Goal: Communication & Community: Share content

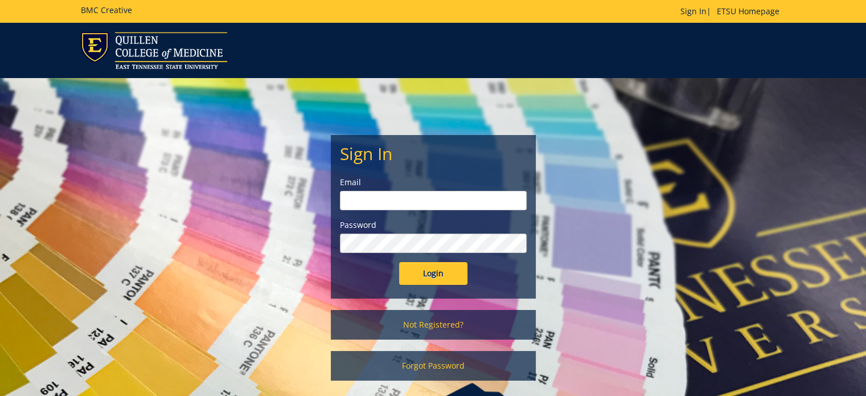
type input "[PERSON_NAME][EMAIL_ADDRESS][DOMAIN_NAME]"
click at [456, 271] on input "Login" at bounding box center [433, 273] width 68 height 23
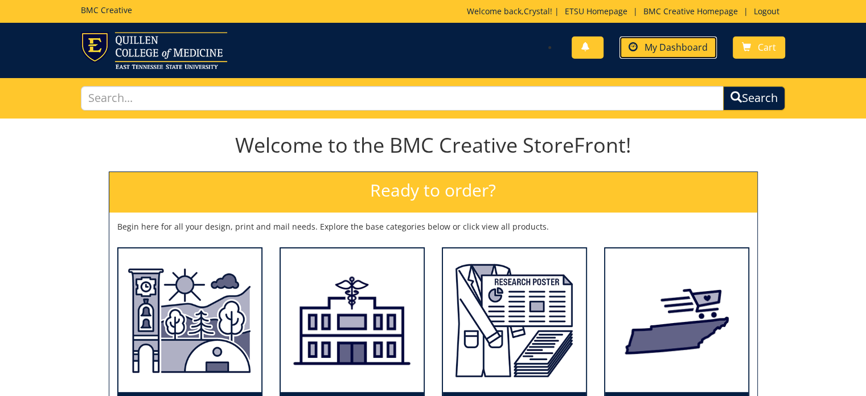
click at [647, 46] on span "My Dashboard" at bounding box center [676, 47] width 63 height 13
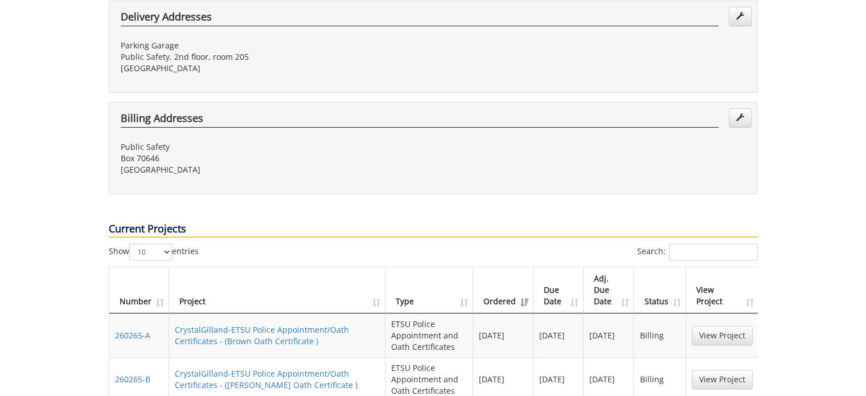
scroll to position [399, 0]
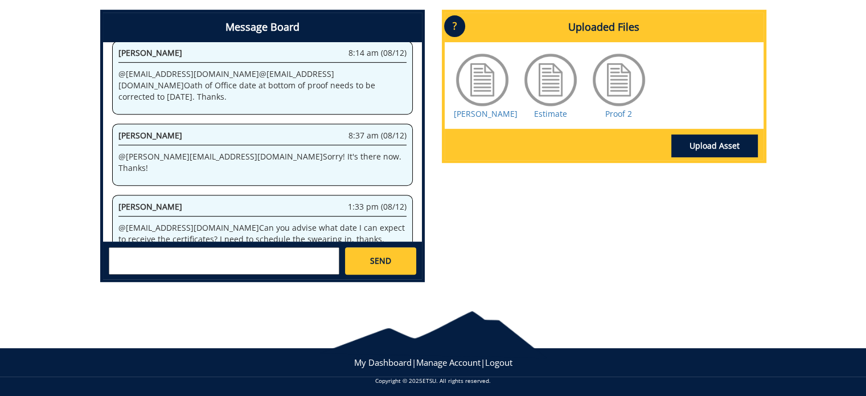
scroll to position [472, 0]
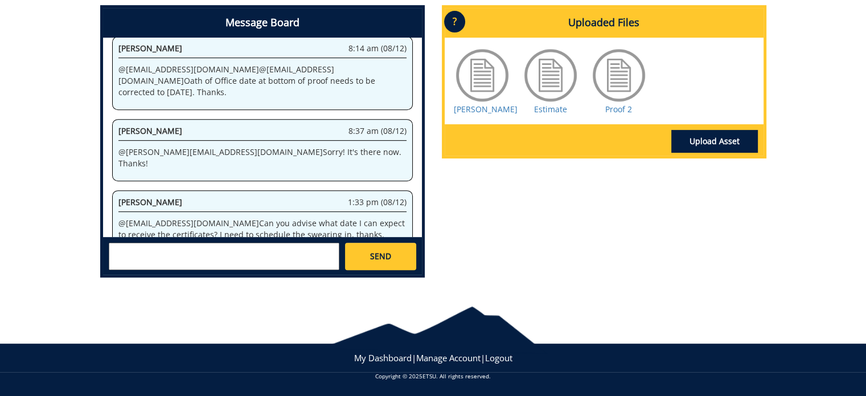
drag, startPoint x: 166, startPoint y: 248, endPoint x: 210, endPoint y: 272, distance: 49.5
click at [173, 251] on textarea at bounding box center [224, 256] width 231 height 27
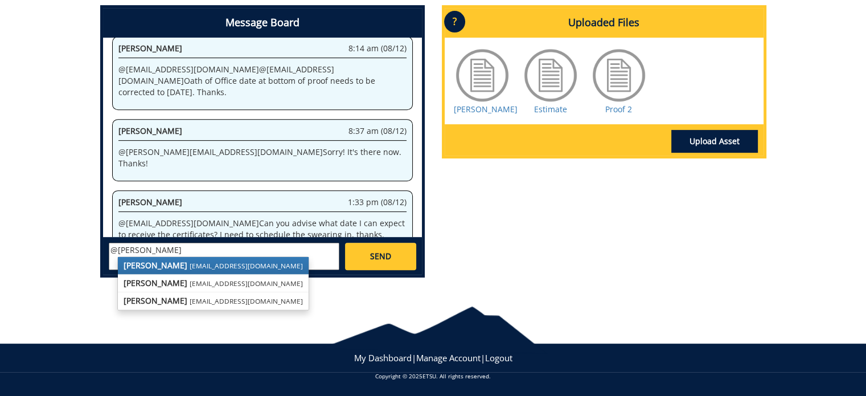
click at [162, 260] on strong "[PERSON_NAME]" at bounding box center [156, 265] width 64 height 11
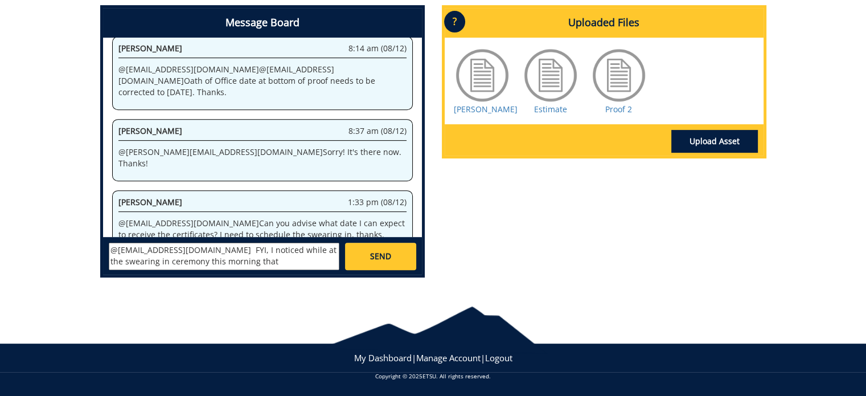
scroll to position [9, 0]
click at [177, 264] on textarea "@[EMAIL_ADDRESS][DOMAIN_NAME] FYI, I noticed while at the swearing in ceremony …" at bounding box center [224, 256] width 231 height 27
drag, startPoint x: 305, startPoint y: 263, endPoint x: 302, endPoint y: 253, distance: 10.3
click at [305, 260] on textarea "@conleyga@etsu.edu FYI, I noticed while at the swearing in ceremony this mornin…" at bounding box center [224, 256] width 231 height 27
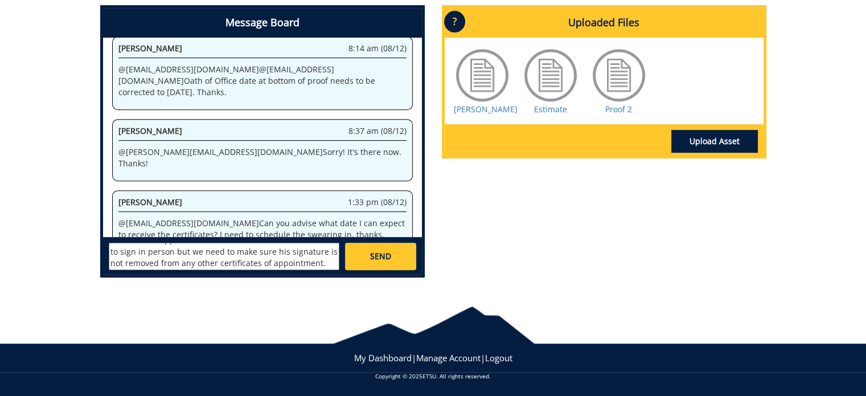
drag, startPoint x: 111, startPoint y: 251, endPoint x: 339, endPoint y: 347, distance: 247.8
type textarea "@[EMAIL_ADDRESS][DOMAIN_NAME] FYI, I noticed while at the swearing in ceremony …"
click at [379, 254] on span "SEND" at bounding box center [380, 256] width 21 height 11
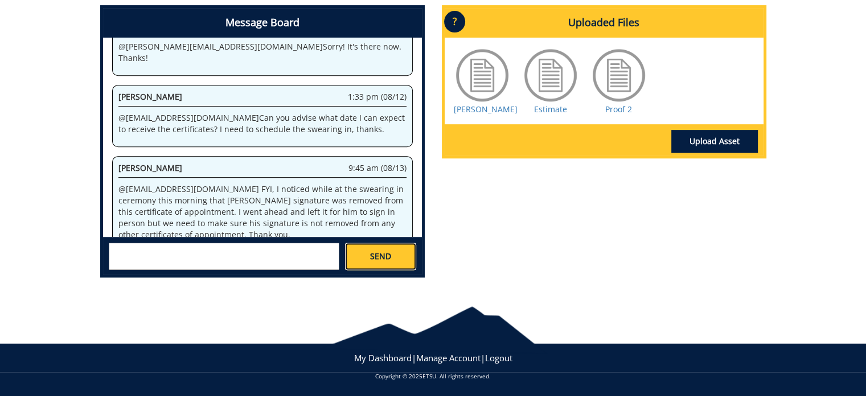
scroll to position [632, 0]
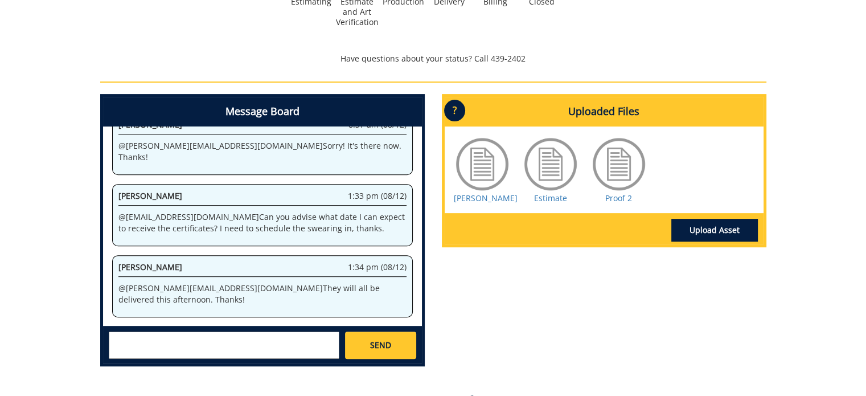
scroll to position [472, 0]
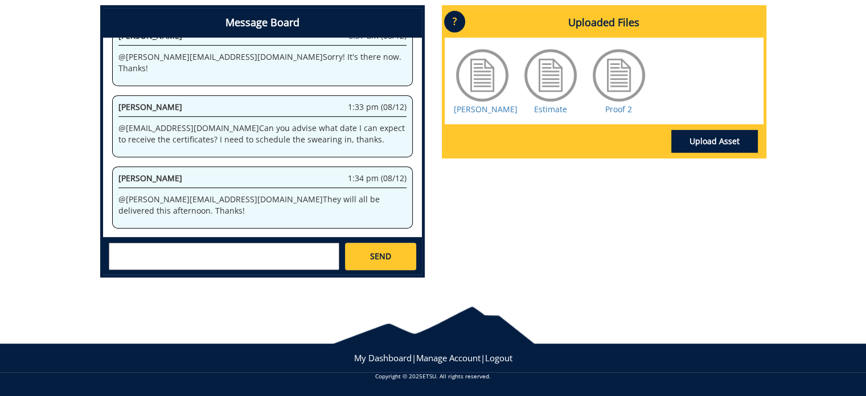
paste textarea "@[EMAIL_ADDRESS][DOMAIN_NAME] FYI, I noticed while at the swearing in ceremony …"
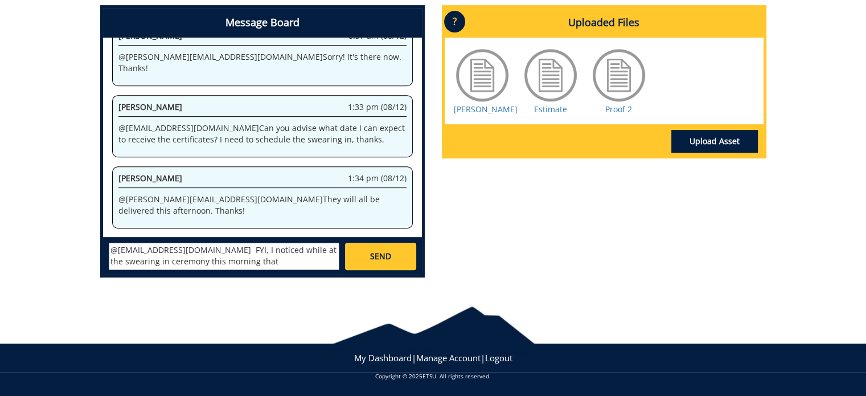
scroll to position [43, 0]
type textarea "@[EMAIL_ADDRESS][DOMAIN_NAME] FYI, I noticed while at the swearing in ceremony …"
click at [387, 252] on span "SEND" at bounding box center [380, 256] width 21 height 11
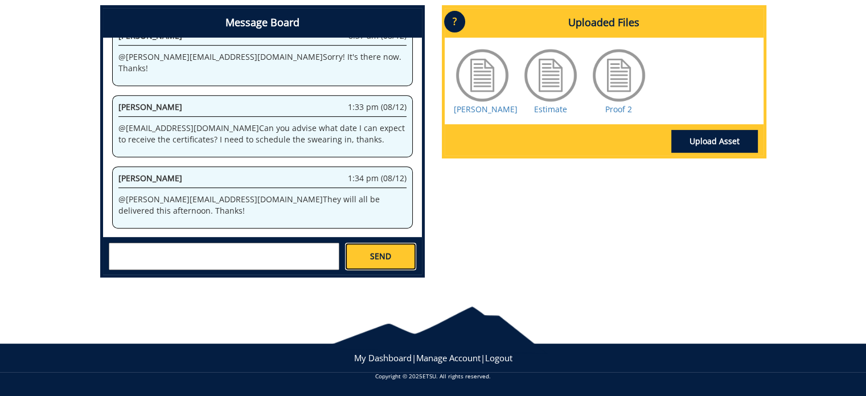
scroll to position [0, 0]
